Goal: Task Accomplishment & Management: Complete application form

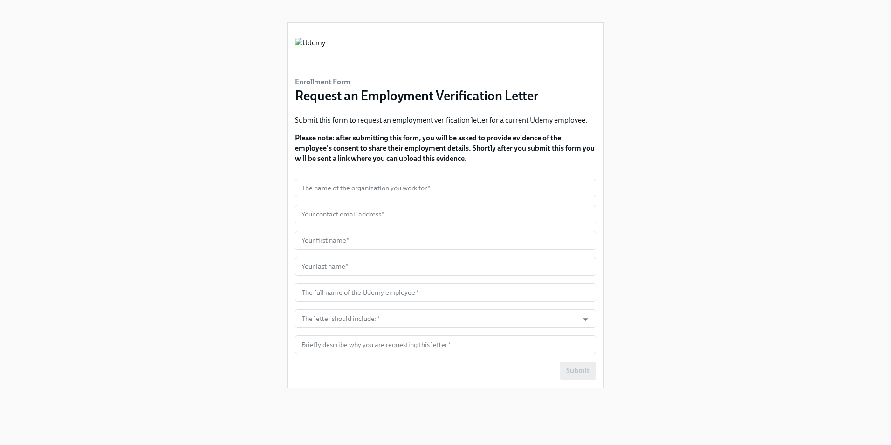
click at [155, 192] on div "Enrollment Form Request an Employment Verification Letter Submit this form to r…" at bounding box center [445, 211] width 846 height 422
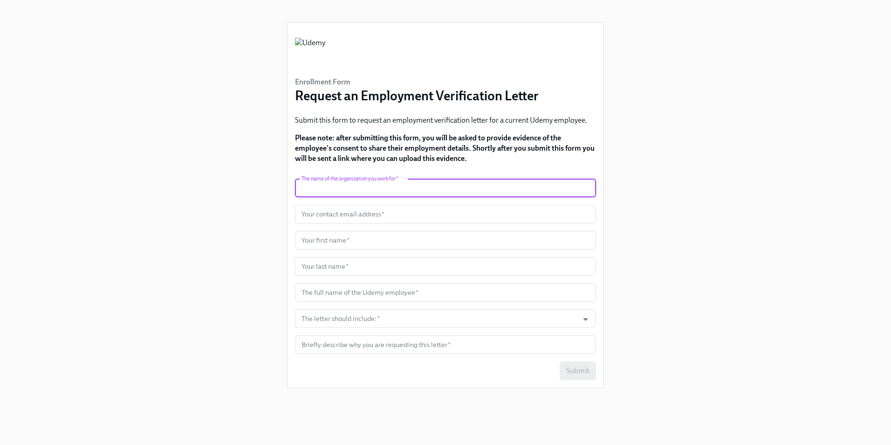
click at [386, 187] on input "text" at bounding box center [445, 188] width 301 height 19
type input "HireRight"
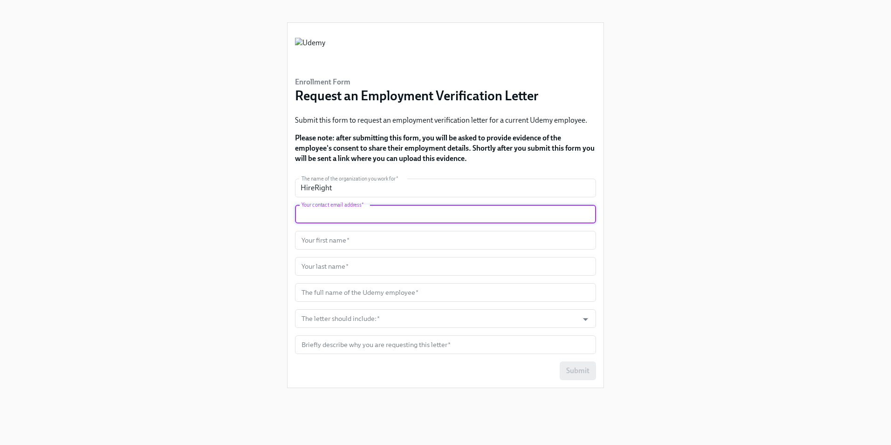
click at [377, 216] on input "text" at bounding box center [445, 214] width 301 height 19
type input "[PERSON_NAME][EMAIL_ADDRESS][DOMAIN_NAME]"
click at [169, 194] on div "Enrollment Form Request an Employment Verification Letter Submit this form to r…" at bounding box center [445, 211] width 846 height 422
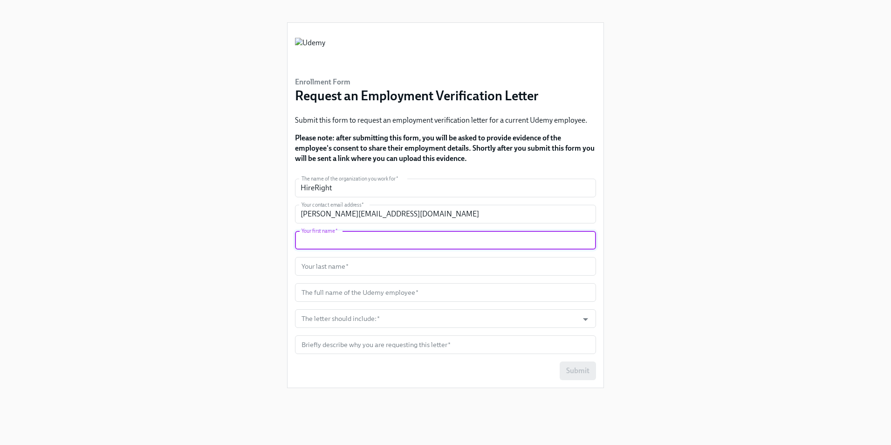
click at [344, 244] on input "text" at bounding box center [445, 240] width 301 height 19
type input "[PERSON_NAME]"
click at [169, 201] on div "Enrollment Form Request an Employment Verification Letter Submit this form to r…" at bounding box center [445, 211] width 846 height 422
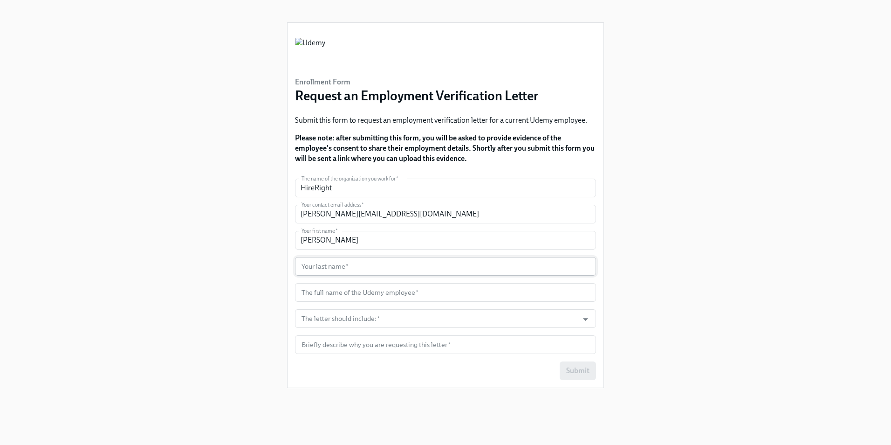
click at [315, 266] on input "text" at bounding box center [445, 266] width 301 height 19
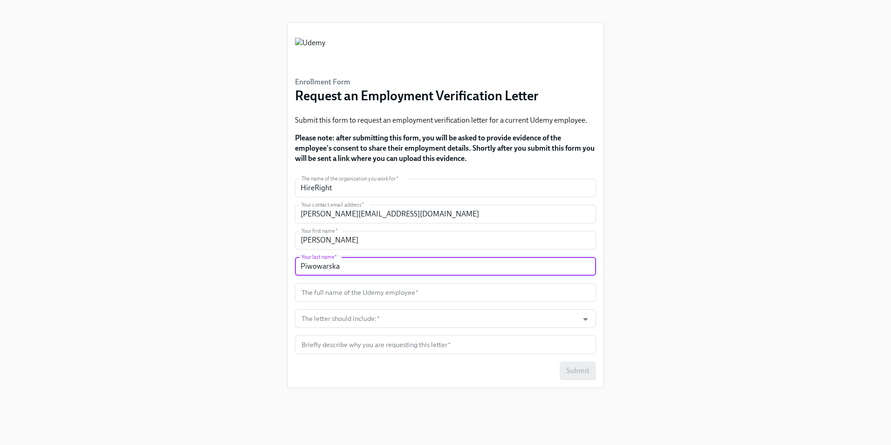
type input "Piwowarska"
click at [229, 212] on div "Enrollment Form Request an Employment Verification Letter Submit this form to r…" at bounding box center [445, 211] width 846 height 422
click at [333, 291] on input "text" at bounding box center [445, 292] width 301 height 19
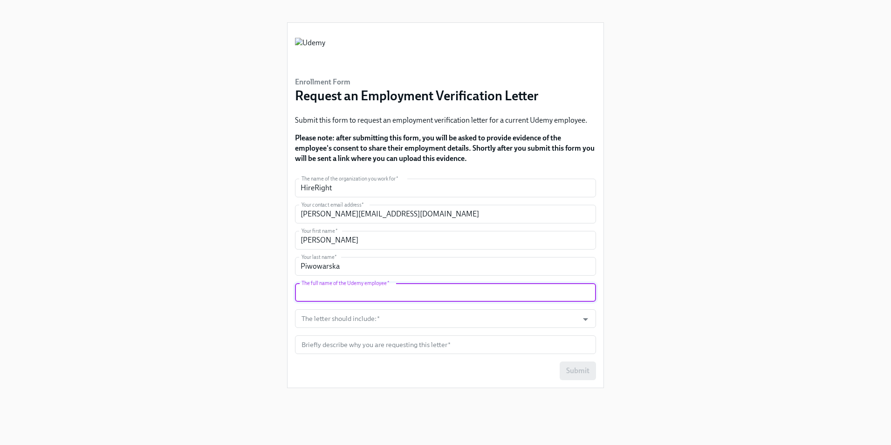
paste input "[PERSON_NAME]"
type input "[PERSON_NAME]"
click at [373, 318] on input "The letter should include:   *" at bounding box center [437, 318] width 274 height 19
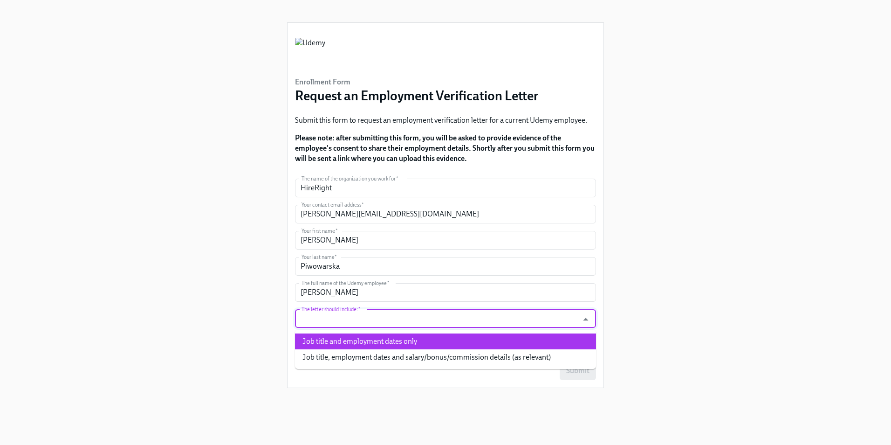
click at [376, 341] on li "Job title and employment dates only" at bounding box center [445, 341] width 301 height 16
type input "Job title and employment dates only"
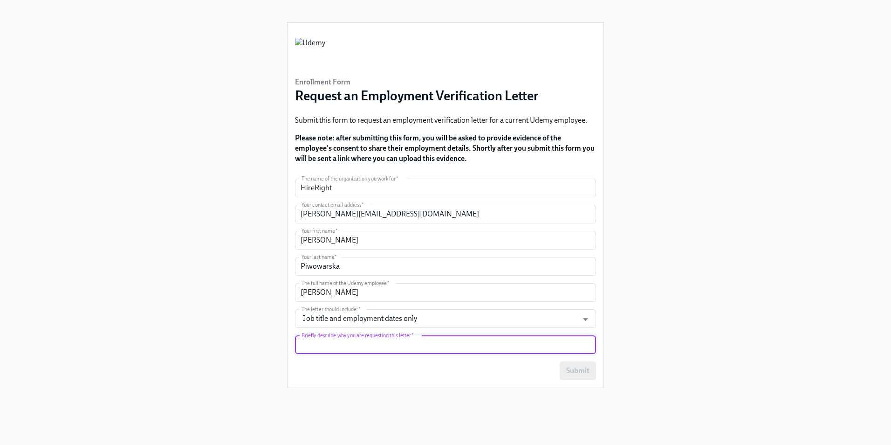
click at [378, 345] on input "text" at bounding box center [445, 344] width 301 height 19
paste input "[PERSON_NAME]"
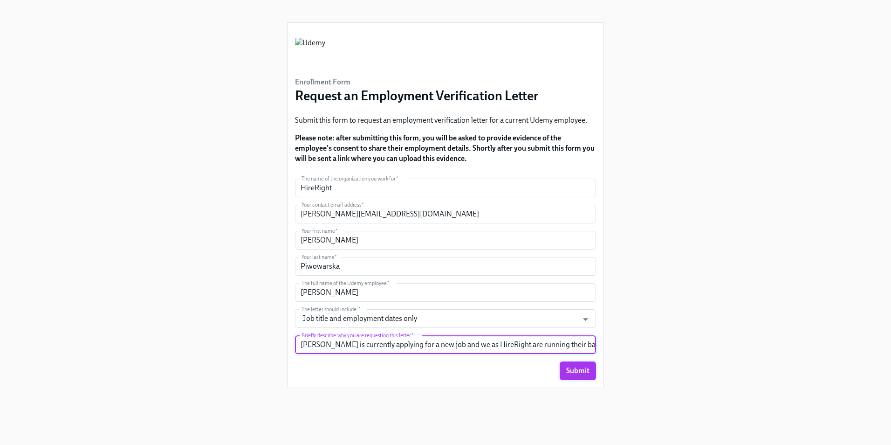
type input "[PERSON_NAME] is currently applying for a new job and we as HireRight are runni…"
click at [577, 367] on span "Submit" at bounding box center [577, 370] width 23 height 9
